Goal: Information Seeking & Learning: Learn about a topic

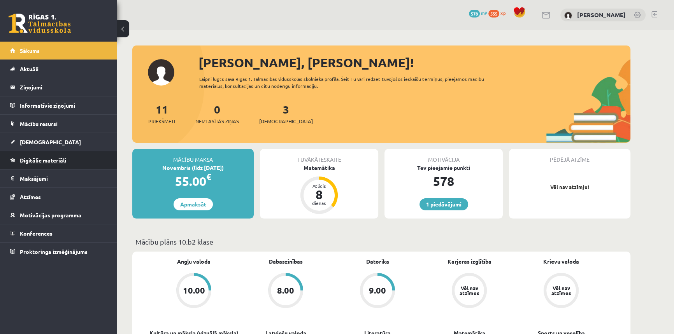
click at [45, 167] on link "Digitālie materiāli" at bounding box center [58, 160] width 97 height 18
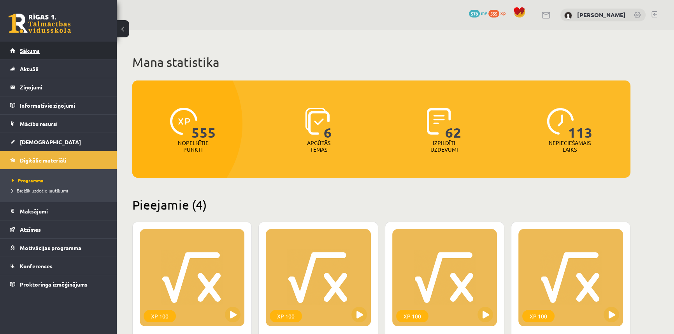
click at [28, 53] on span "Sākums" at bounding box center [30, 50] width 20 height 7
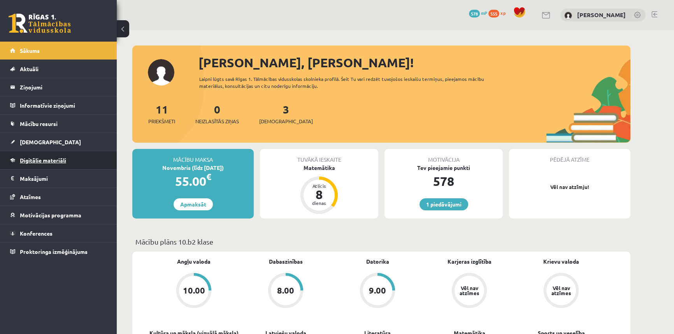
click at [39, 162] on span "Digitālie materiāli" at bounding box center [43, 160] width 46 height 7
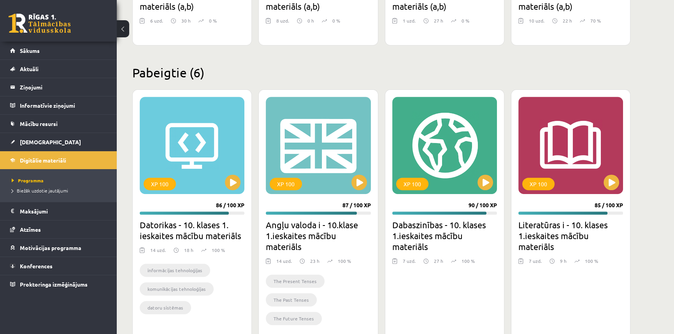
scroll to position [238, 0]
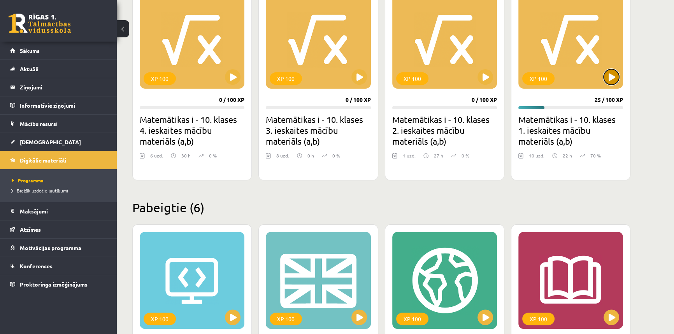
click at [609, 72] on button at bounding box center [612, 77] width 16 height 16
click at [614, 85] on div "XP 100" at bounding box center [571, 39] width 105 height 97
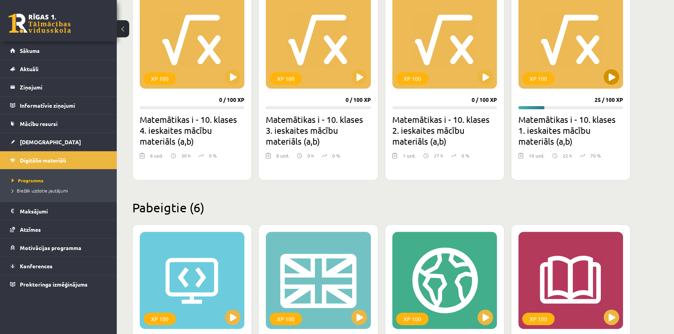
click at [614, 85] on div "XP 100" at bounding box center [571, 39] width 105 height 97
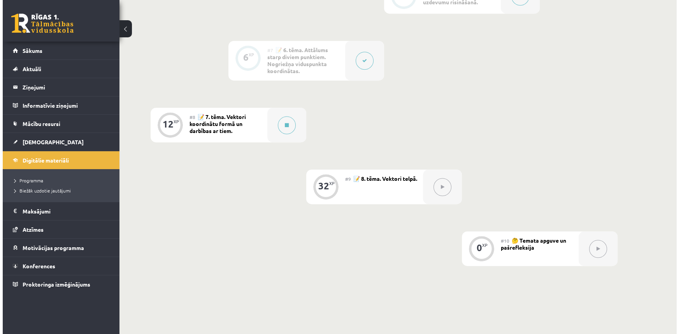
scroll to position [467, 0]
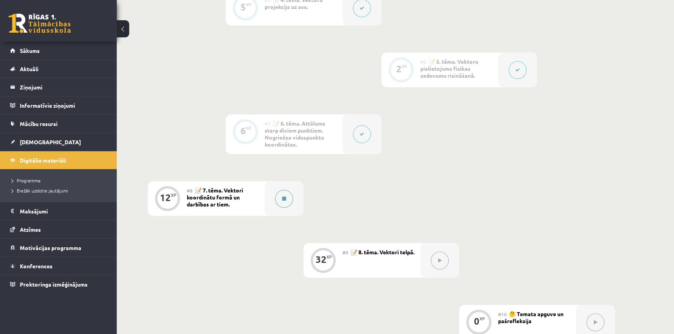
click at [293, 211] on div at bounding box center [284, 198] width 39 height 35
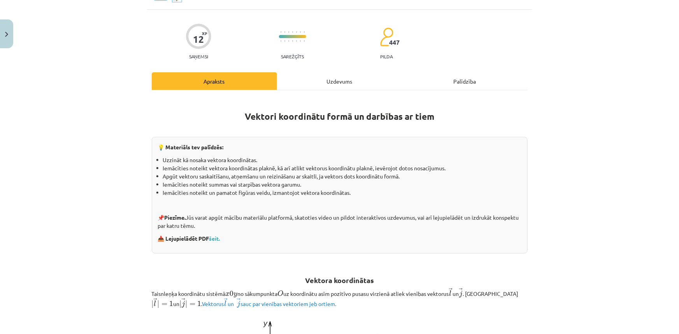
scroll to position [0, 0]
